Goal: Task Accomplishment & Management: Use online tool/utility

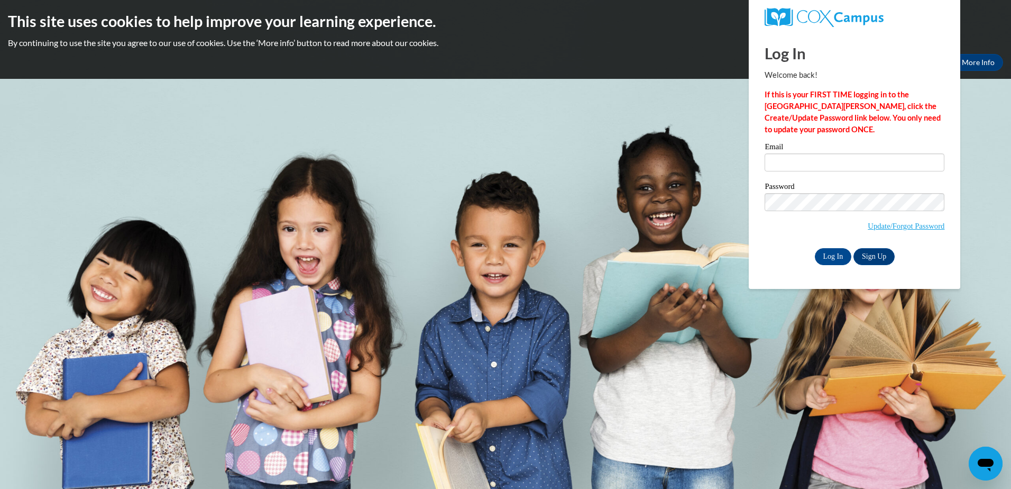
type input "[EMAIL_ADDRESS][DOMAIN_NAME]"
click at [838, 253] on input "Log In" at bounding box center [833, 256] width 37 height 17
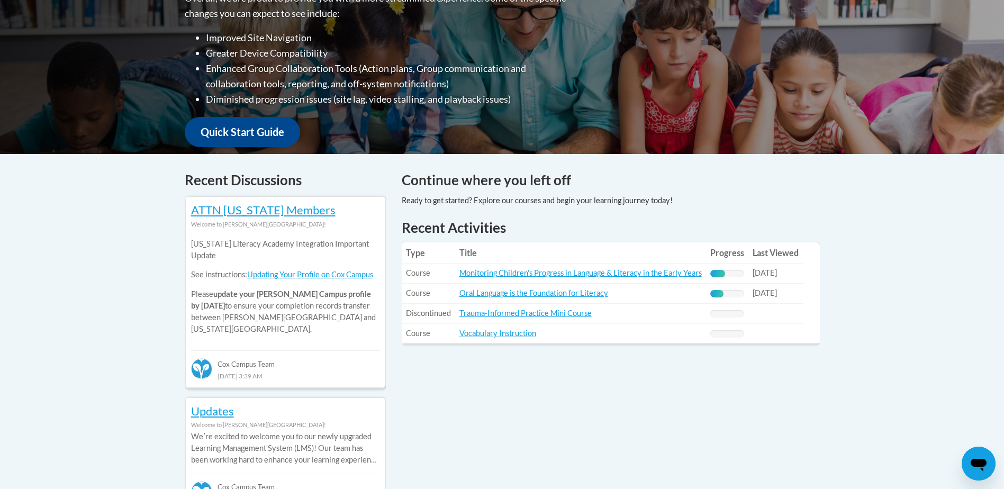
scroll to position [339, 0]
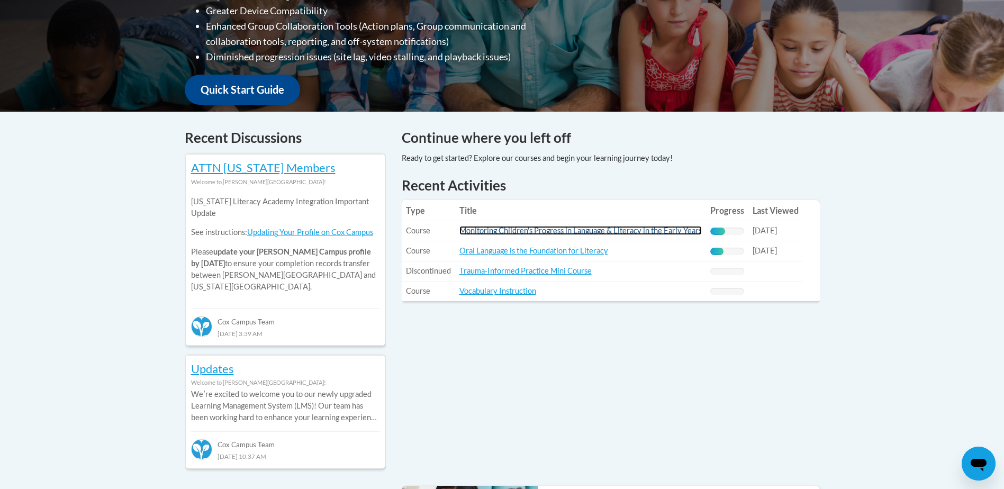
click at [573, 232] on link "Monitoring Children's Progress in Language & Literacy in the Early Years" at bounding box center [580, 230] width 242 height 9
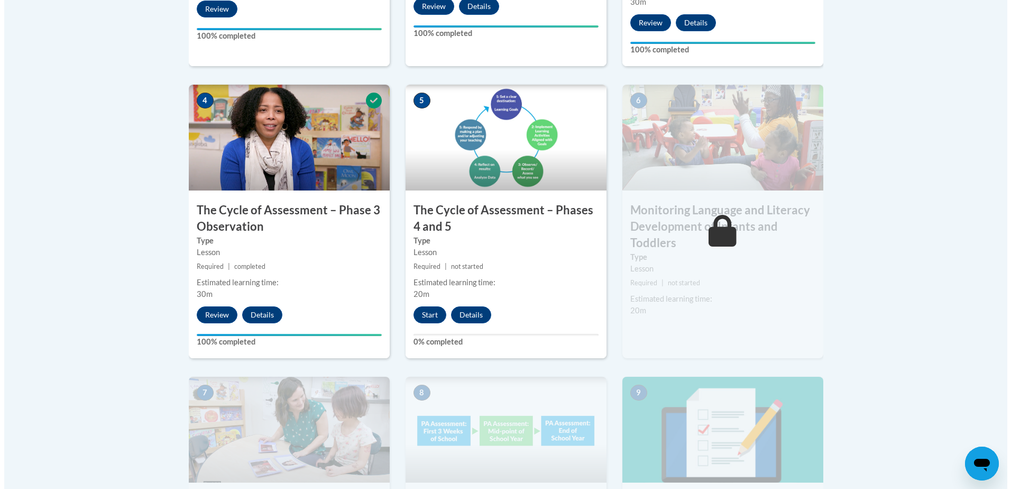
scroll to position [593, 0]
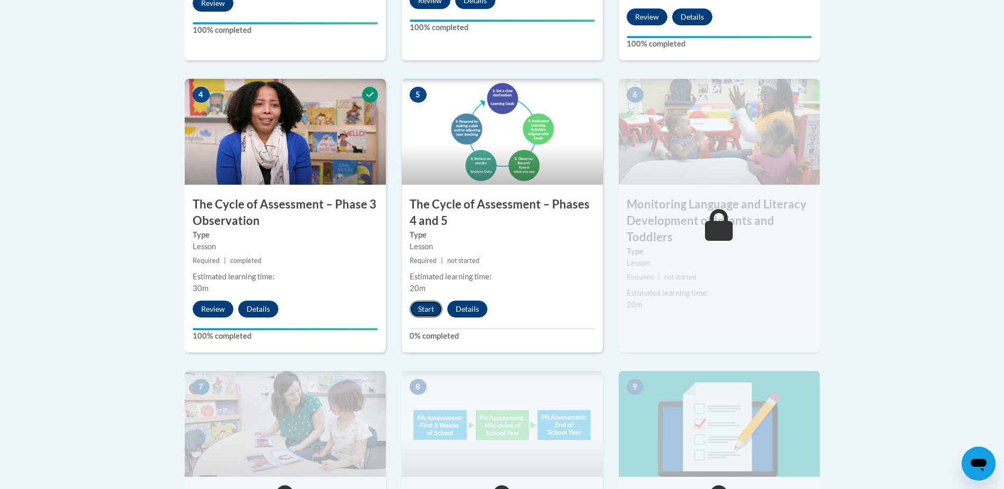
click at [417, 305] on button "Start" at bounding box center [425, 308] width 33 height 17
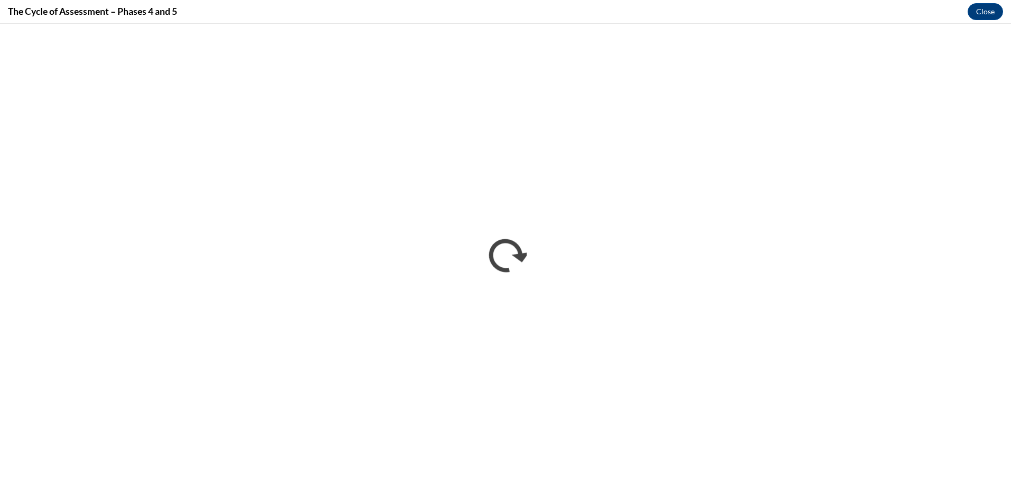
scroll to position [0, 0]
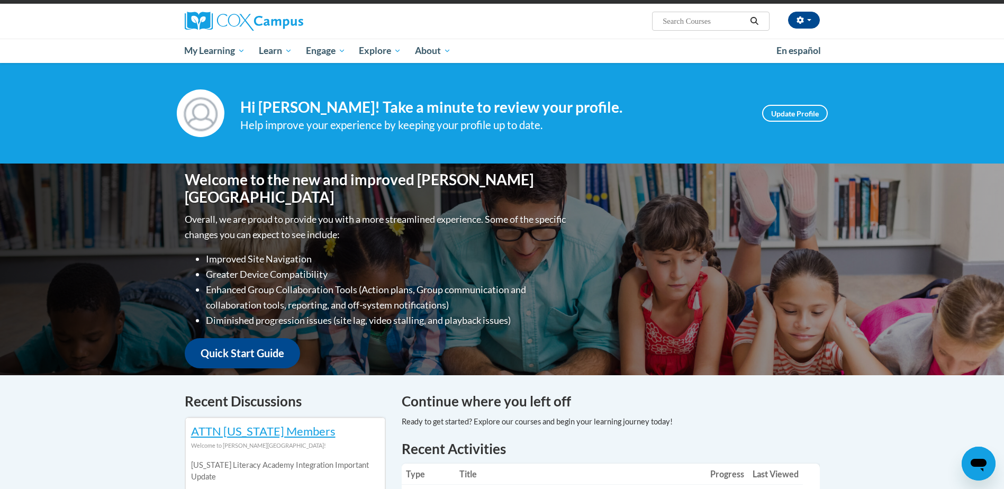
scroll to position [339, 0]
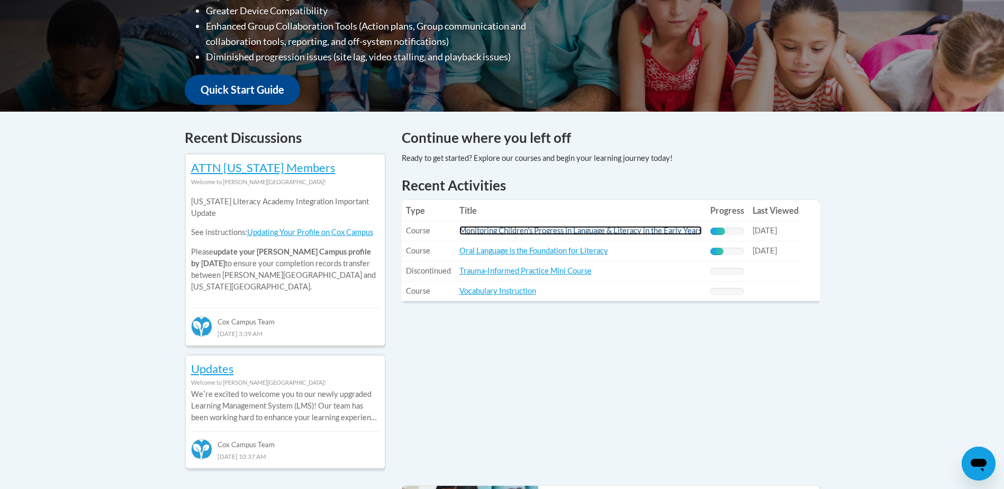
click at [581, 230] on link "Monitoring Children's Progress in Language & Literacy in the Early Years" at bounding box center [580, 230] width 242 height 9
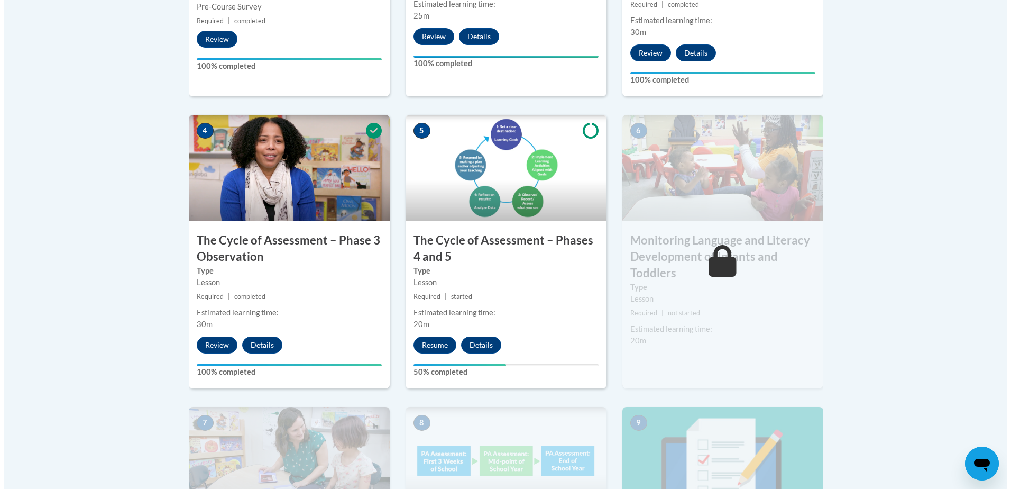
scroll to position [592, 0]
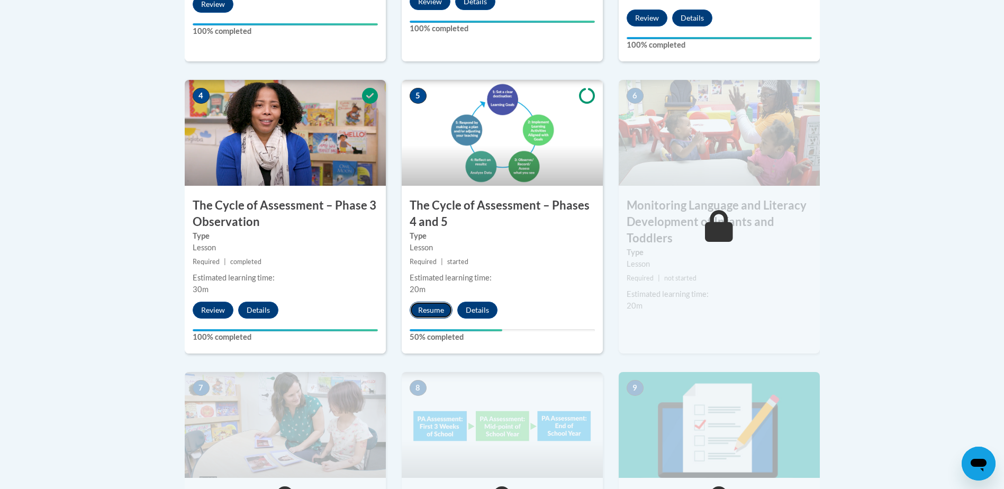
click at [432, 307] on button "Resume" at bounding box center [430, 310] width 43 height 17
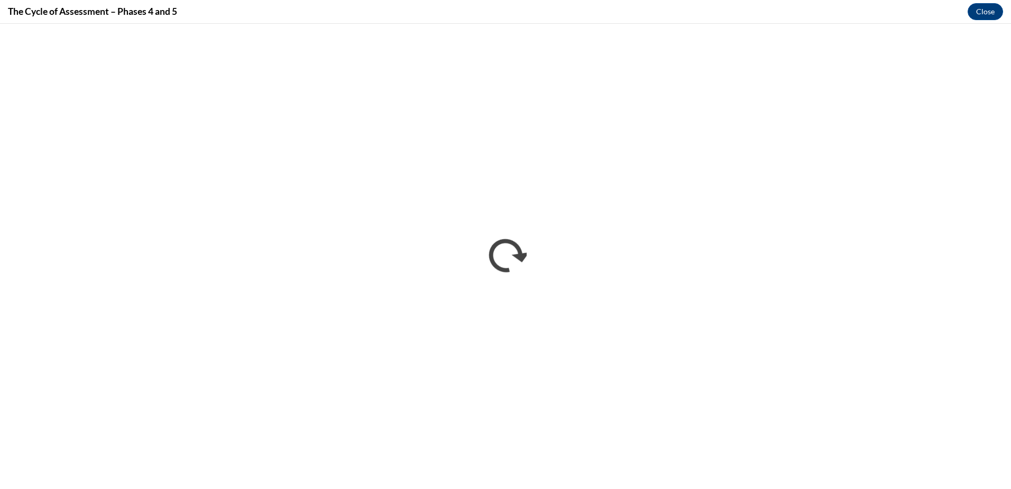
scroll to position [0, 0]
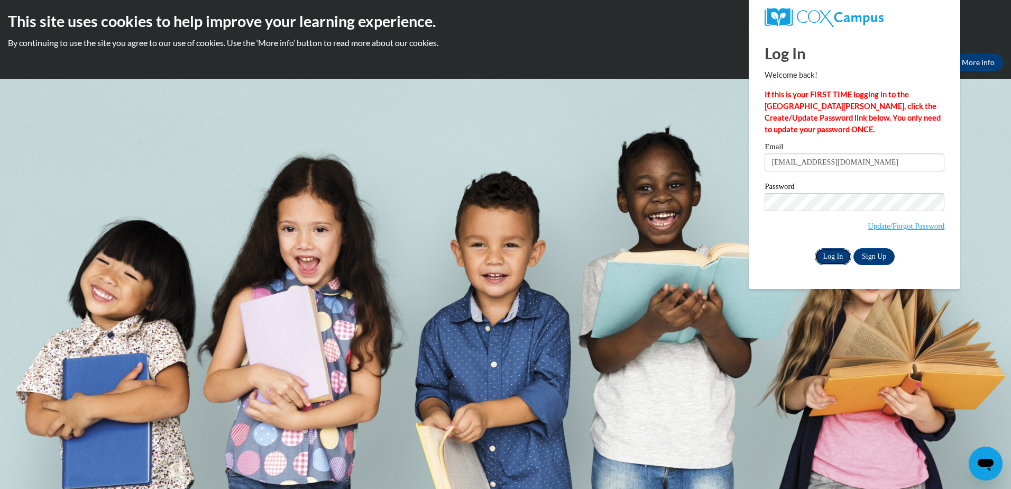
click at [828, 254] on input "Log In" at bounding box center [833, 256] width 37 height 17
click at [842, 163] on input "[EMAIL_ADDRESS][DOMAIN_NAME]" at bounding box center [855, 162] width 180 height 18
click at [822, 258] on input "Log In" at bounding box center [833, 256] width 37 height 17
click at [834, 257] on input "Log In" at bounding box center [833, 256] width 37 height 17
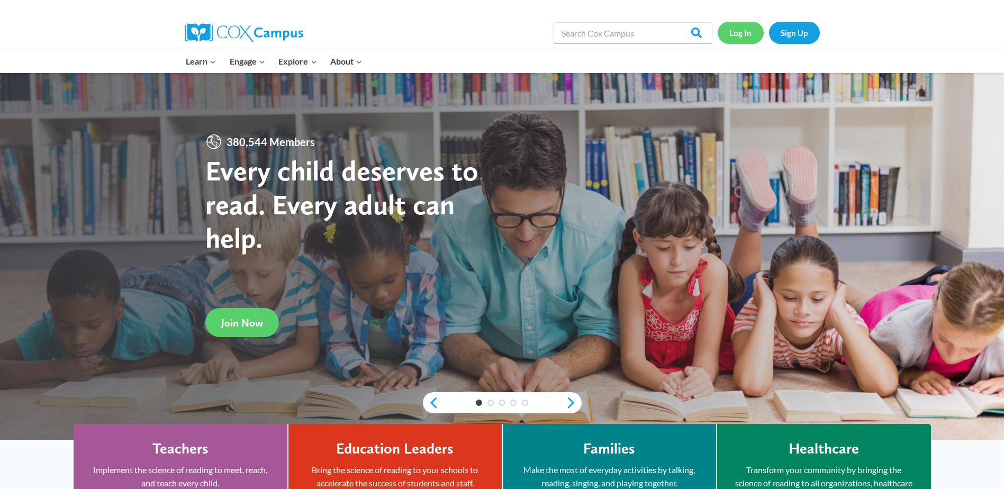
click at [744, 35] on link "Log In" at bounding box center [740, 33] width 46 height 22
click at [745, 31] on link "Log In" at bounding box center [740, 33] width 46 height 22
